Goal: Task Accomplishment & Management: Complete application form

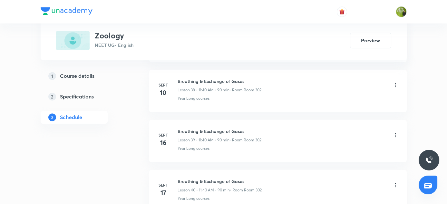
scroll to position [2455, 0]
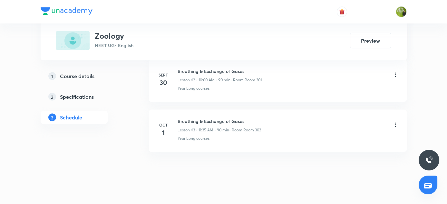
click at [180, 117] on h6 "Breathing & Exchange of Gases" at bounding box center [220, 120] width 84 height 7
copy h6 "Breathing & Exchange of Gases"
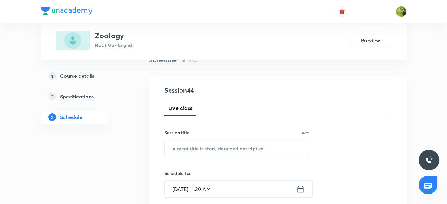
scroll to position [54, 0]
click at [198, 146] on input "text" at bounding box center [237, 148] width 145 height 16
paste input "Breathing & Exchange of Gases"
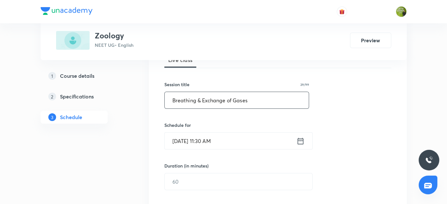
scroll to position [108, 0]
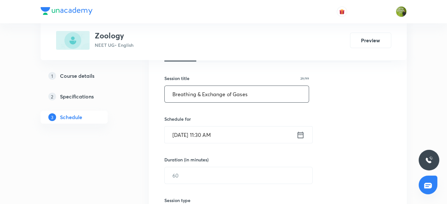
type input "Breathing & Exchange of Gases"
click at [299, 136] on icon at bounding box center [301, 134] width 8 height 9
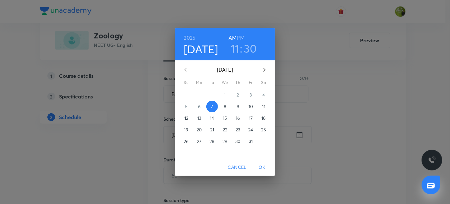
click at [250, 48] on h3 "30" at bounding box center [250, 49] width 13 height 14
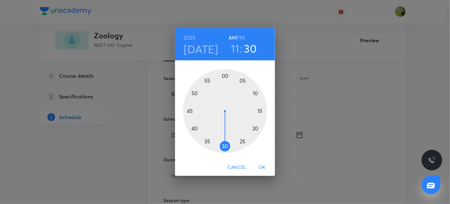
click at [195, 129] on div at bounding box center [225, 111] width 84 height 84
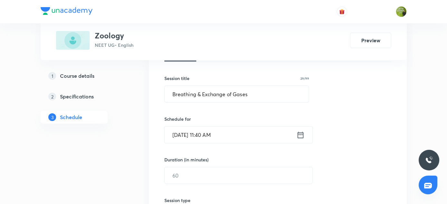
scroll to position [119, 0]
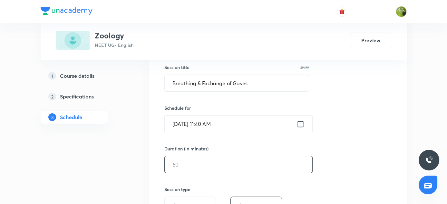
click at [181, 161] on input "text" at bounding box center [239, 164] width 148 height 16
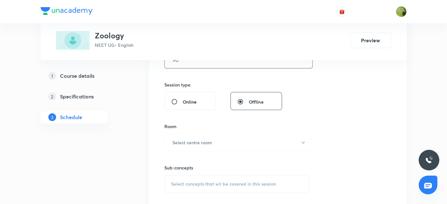
scroll to position [224, 0]
type input "90"
click at [205, 139] on h6 "Select centre room" at bounding box center [193, 142] width 40 height 7
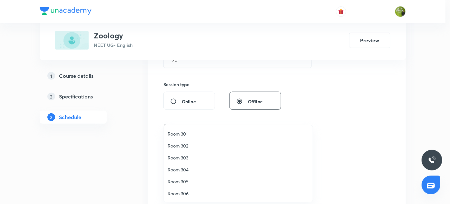
click at [188, 134] on span "Room 301" at bounding box center [238, 133] width 141 height 7
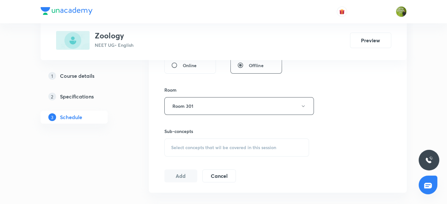
scroll to position [262, 0]
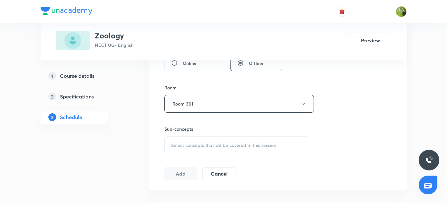
click at [181, 148] on div "Select concepts that wil be covered in this session" at bounding box center [237, 145] width 145 height 18
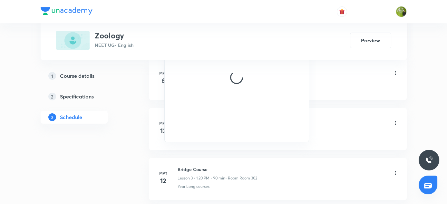
scroll to position [406, 0]
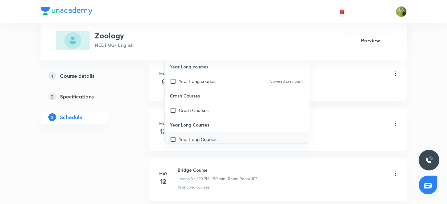
click at [178, 136] on input "checkbox" at bounding box center [174, 139] width 9 height 7
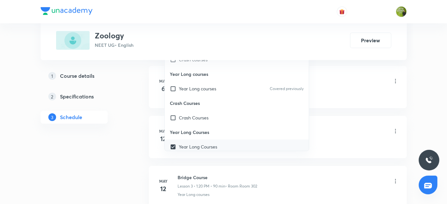
click at [174, 146] on input "checkbox" at bounding box center [174, 146] width 9 height 7
checkbox input "false"
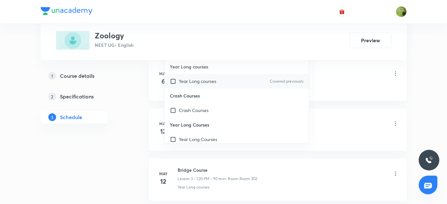
click at [176, 85] on div "Year Long courses Covered previously" at bounding box center [237, 81] width 145 height 15
checkbox input "true"
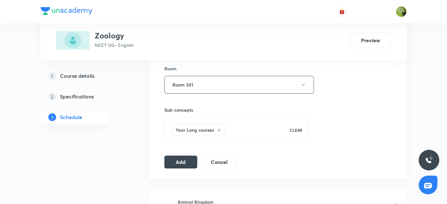
scroll to position [280, 0]
click at [175, 162] on button "Add" at bounding box center [181, 162] width 33 height 13
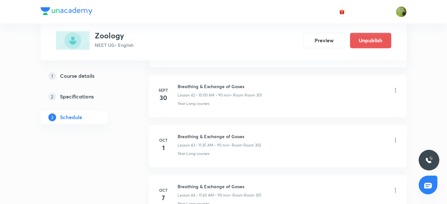
scroll to position [2209, 0]
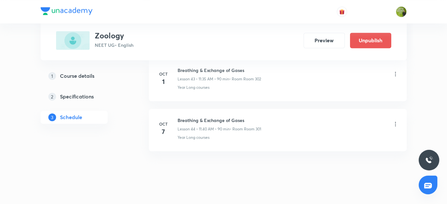
click at [126, 125] on div "1 Course details 2 Specifications 3 Schedule" at bounding box center [85, 100] width 88 height 62
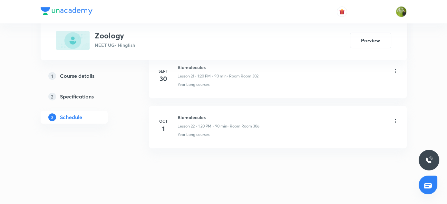
click at [179, 114] on h6 "Biomolecules" at bounding box center [219, 117] width 82 height 7
click at [178, 114] on h6 "Biomolecules" at bounding box center [219, 117] width 82 height 7
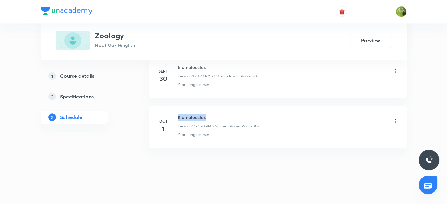
copy h6 "Biomolecules"
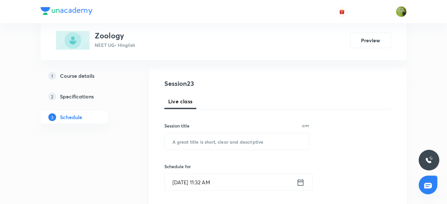
scroll to position [85, 0]
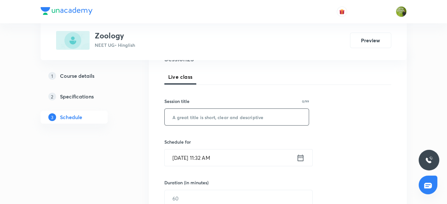
click at [214, 116] on input "text" at bounding box center [237, 117] width 145 height 16
paste input "Biomolecules"
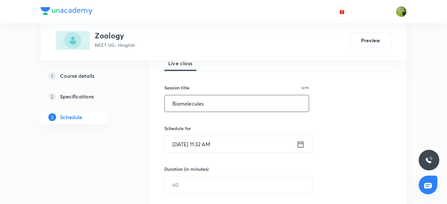
scroll to position [105, 0]
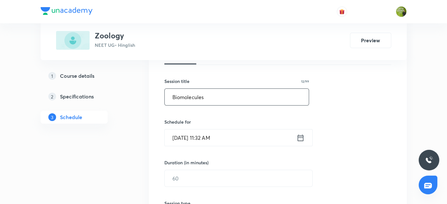
type input "Biomolecules"
click at [300, 139] on icon at bounding box center [301, 137] width 8 height 9
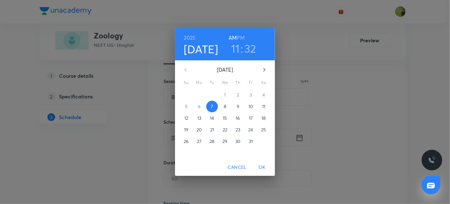
click at [243, 37] on h6 "PM" at bounding box center [241, 37] width 8 height 9
click at [235, 50] on h3 "11" at bounding box center [235, 49] width 9 height 14
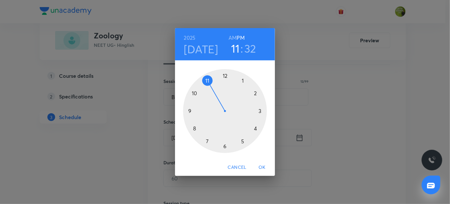
click at [243, 80] on div at bounding box center [225, 111] width 84 height 84
click at [256, 128] on div at bounding box center [225, 111] width 84 height 84
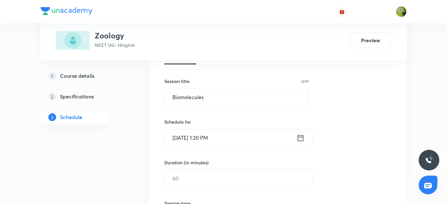
scroll to position [137, 0]
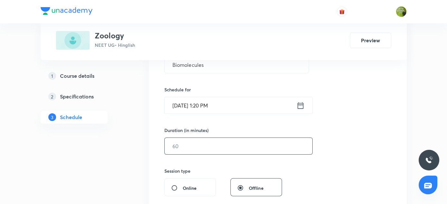
click at [202, 143] on input "text" at bounding box center [239, 146] width 148 height 16
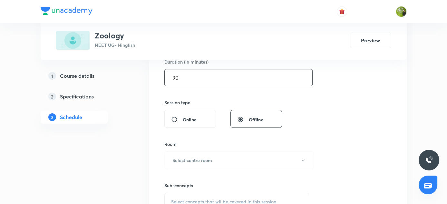
scroll to position [207, 0]
type input "90"
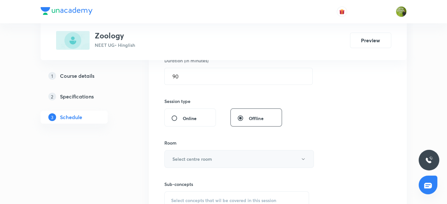
click at [206, 156] on h6 "Select centre room" at bounding box center [193, 158] width 40 height 7
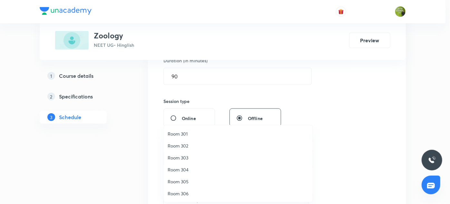
click at [181, 146] on span "Room 302" at bounding box center [238, 145] width 141 height 7
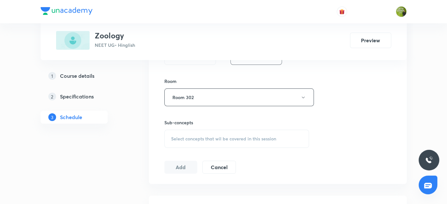
scroll to position [269, 0]
click at [218, 136] on span "Select concepts that wil be covered in this session" at bounding box center [223, 138] width 105 height 5
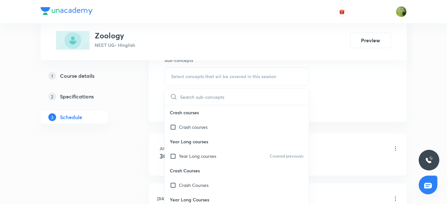
scroll to position [404, 0]
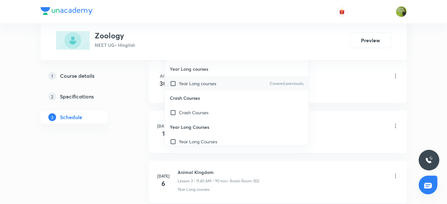
click at [199, 82] on p "Year Long courses" at bounding box center [197, 83] width 37 height 7
checkbox input "true"
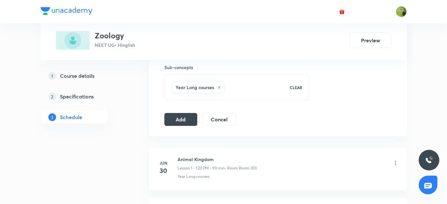
scroll to position [319, 0]
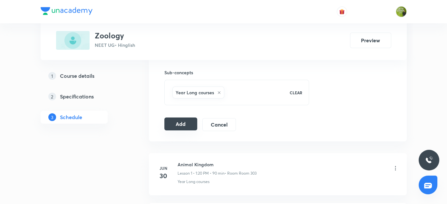
click at [173, 123] on button "Add" at bounding box center [181, 123] width 33 height 13
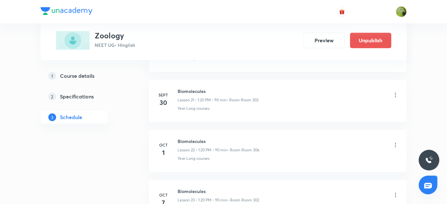
scroll to position [1087, 0]
